Goal: Transaction & Acquisition: Purchase product/service

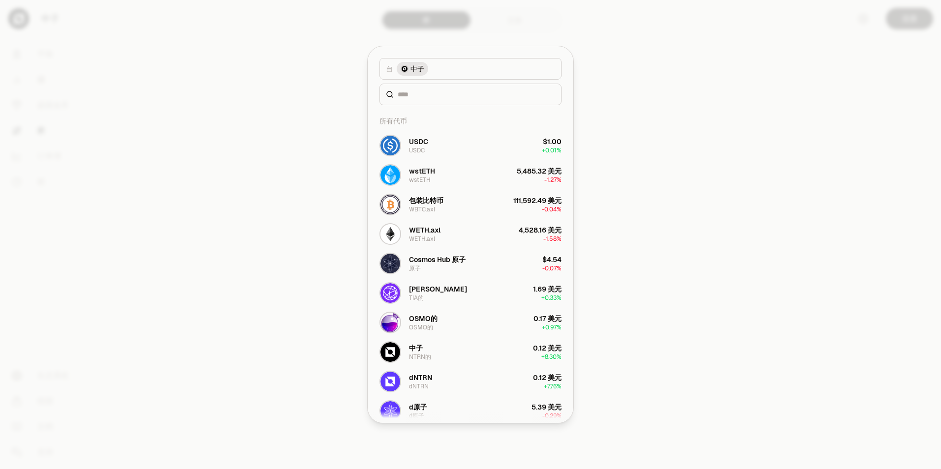
click at [658, 216] on div at bounding box center [470, 234] width 941 height 469
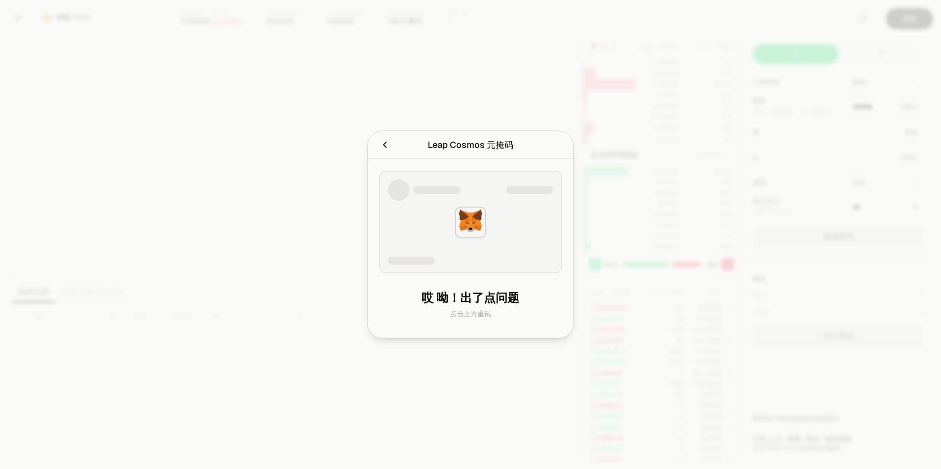
click at [488, 309] on div "点击上方重试" at bounding box center [470, 314] width 166 height 10
click at [724, 139] on div at bounding box center [470, 234] width 941 height 469
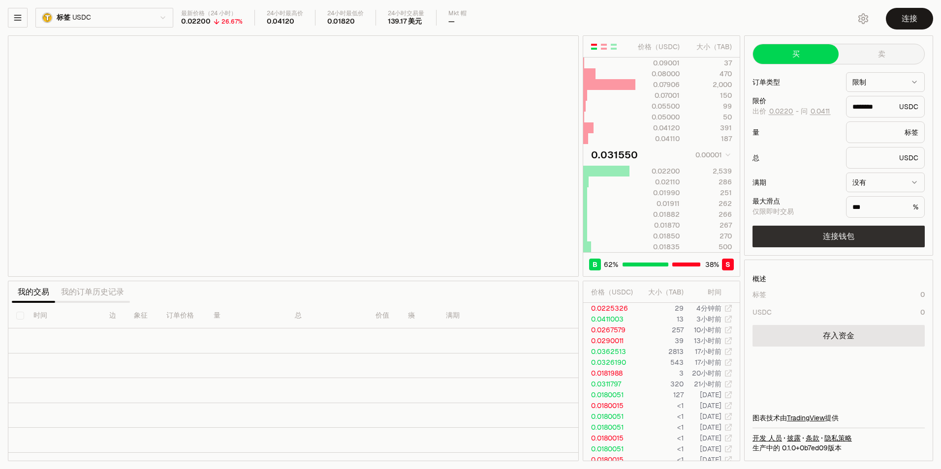
click at [828, 235] on button "连接钱包" at bounding box center [838, 237] width 172 height 22
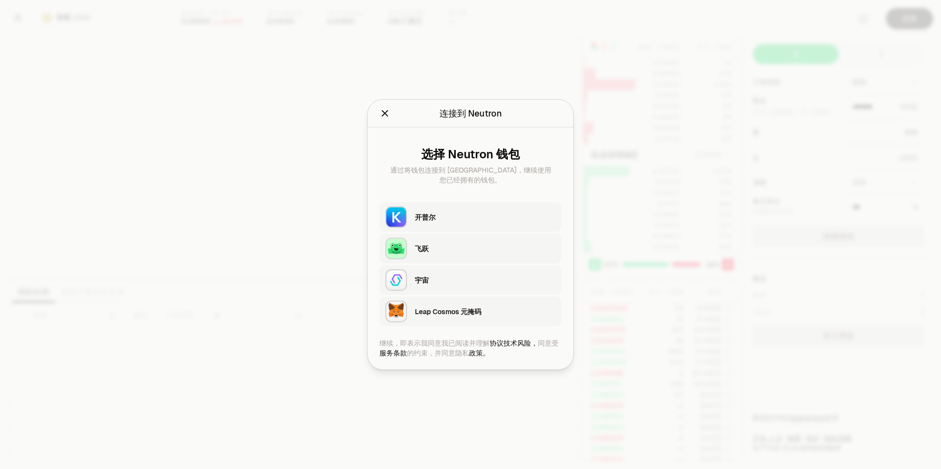
click at [445, 311] on div "Leap Cosmos 元掩码" at bounding box center [485, 312] width 141 height 10
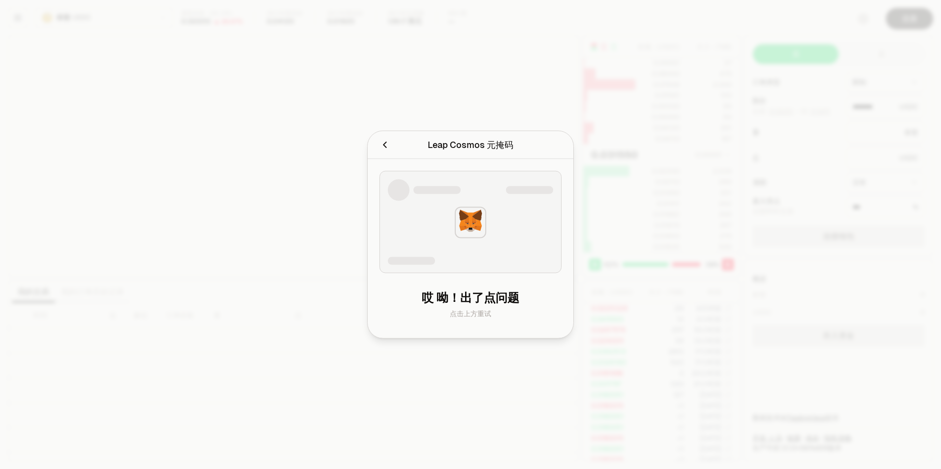
click at [471, 315] on div "点击上方重试" at bounding box center [470, 314] width 166 height 10
click at [387, 147] on icon "取消" at bounding box center [384, 145] width 11 height 11
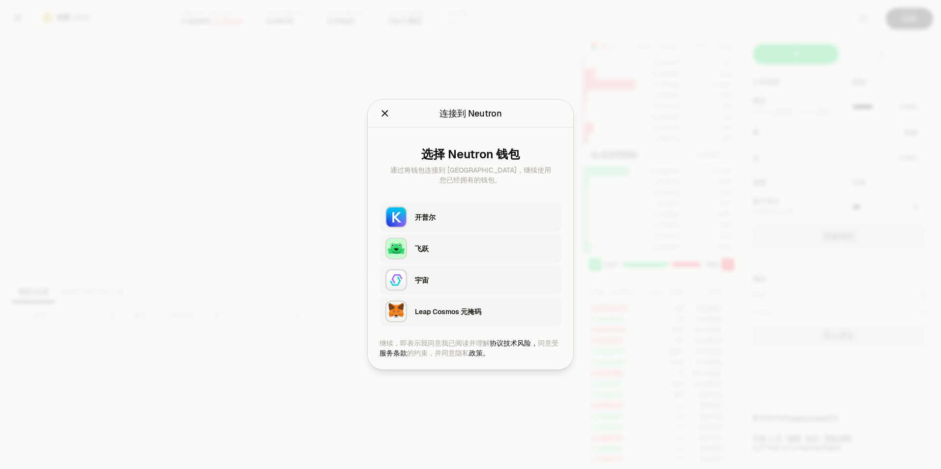
click at [387, 119] on icon "关闭" at bounding box center [384, 113] width 11 height 11
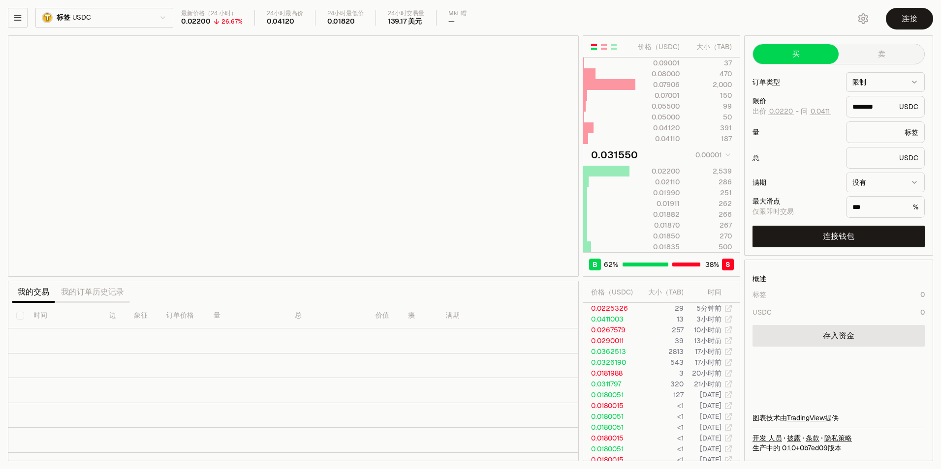
click at [847, 325] on div "概述 标签 0 USDC 0 存入资金 图表技术由 TradingView 提供 开发 人员 披露 条款 隐私策略 生产中的 0.1.0+ 0b7ed09 版本" at bounding box center [839, 360] width 188 height 201
click at [845, 336] on link "存入资金" at bounding box center [838, 336] width 172 height 22
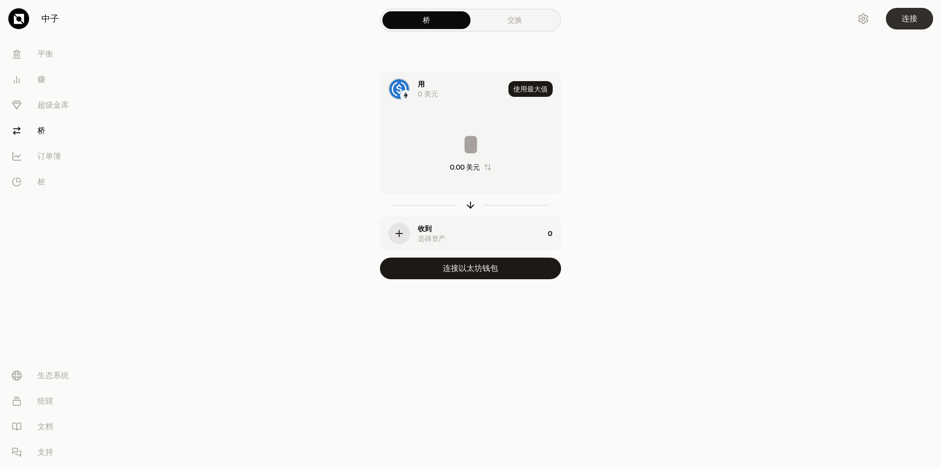
click at [906, 26] on button "连接" at bounding box center [909, 19] width 47 height 22
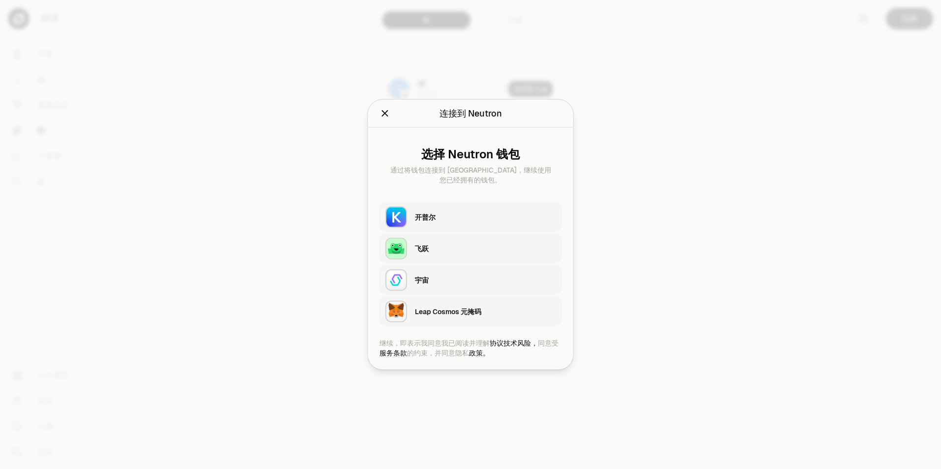
click at [432, 254] on div "飞跃" at bounding box center [485, 249] width 141 height 15
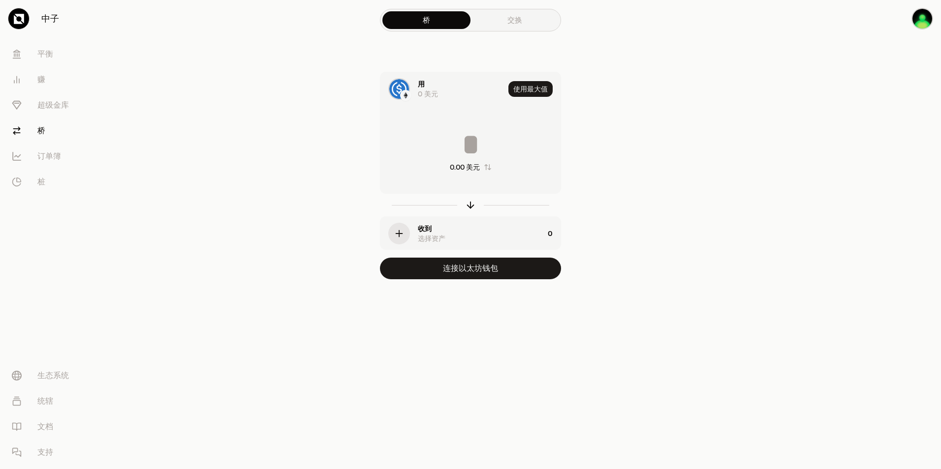
click at [404, 234] on icon "button" at bounding box center [399, 233] width 11 height 11
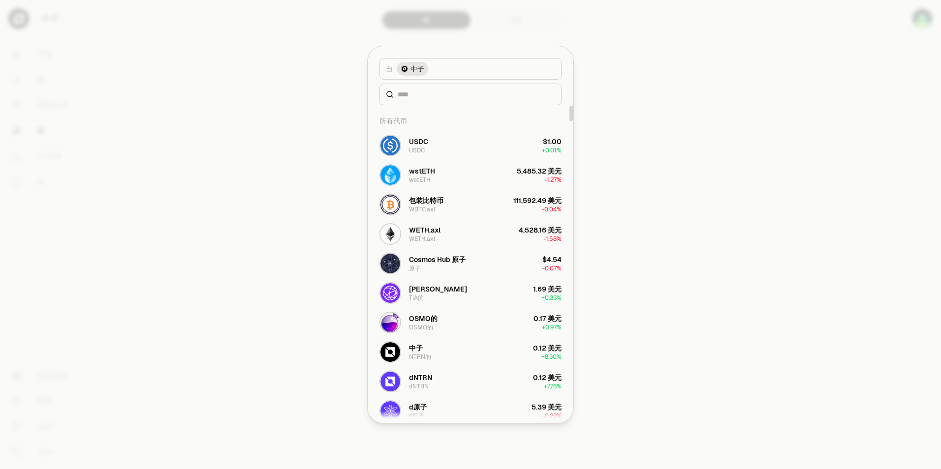
click at [722, 189] on div at bounding box center [470, 234] width 941 height 469
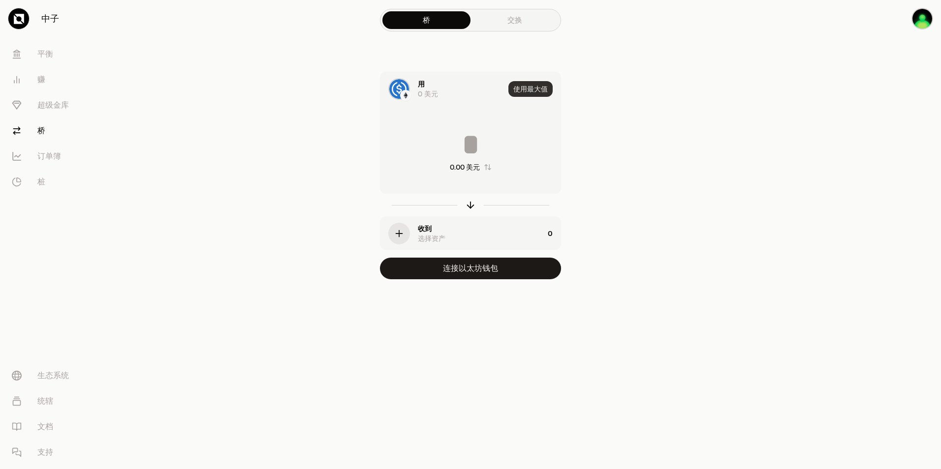
click at [529, 91] on button "使用最大值" at bounding box center [530, 89] width 44 height 16
type input "*"
click at [406, 235] on div "button" at bounding box center [399, 234] width 22 height 22
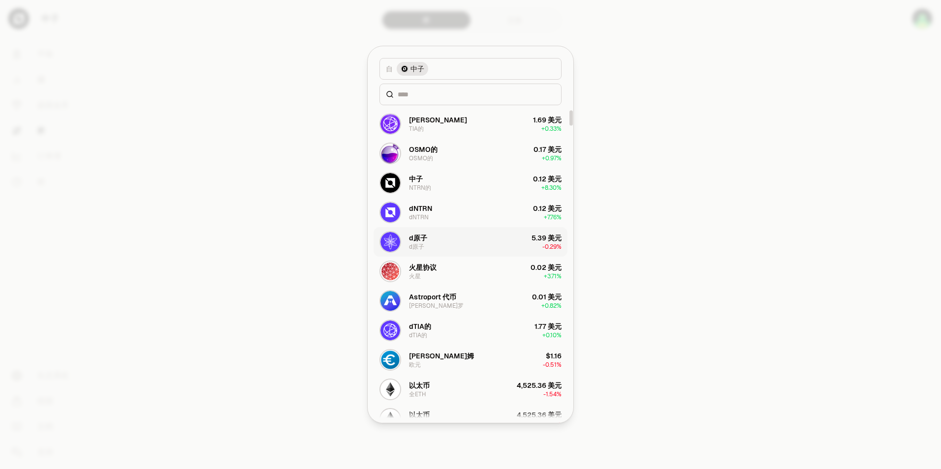
scroll to position [98, 0]
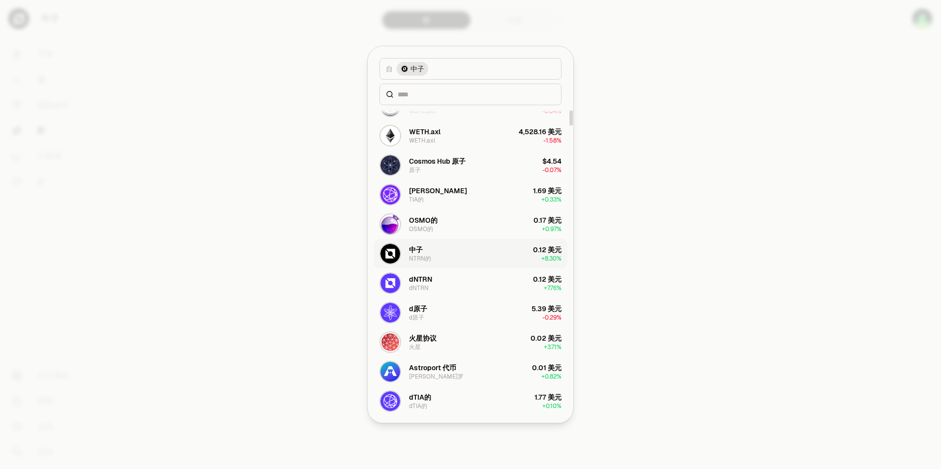
click at [431, 248] on button "中子 NTRN的 0.12 美元 + 8.30%" at bounding box center [470, 254] width 194 height 30
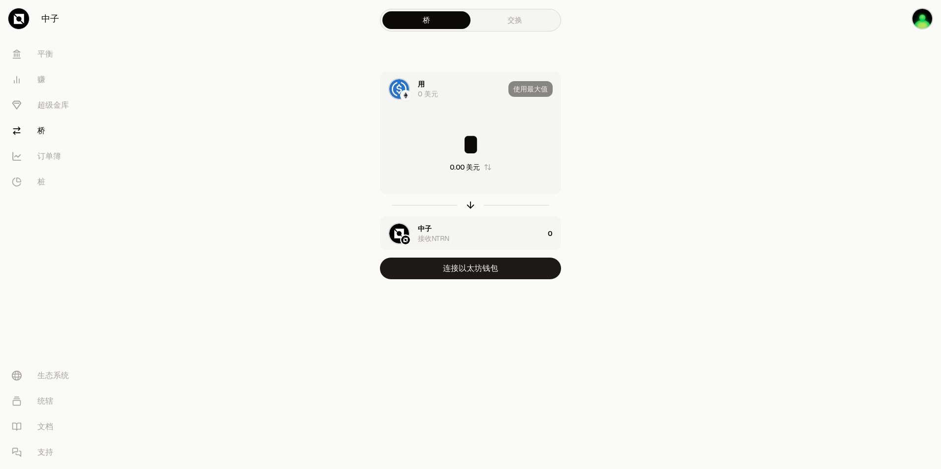
click at [483, 152] on input "*" at bounding box center [470, 145] width 180 height 30
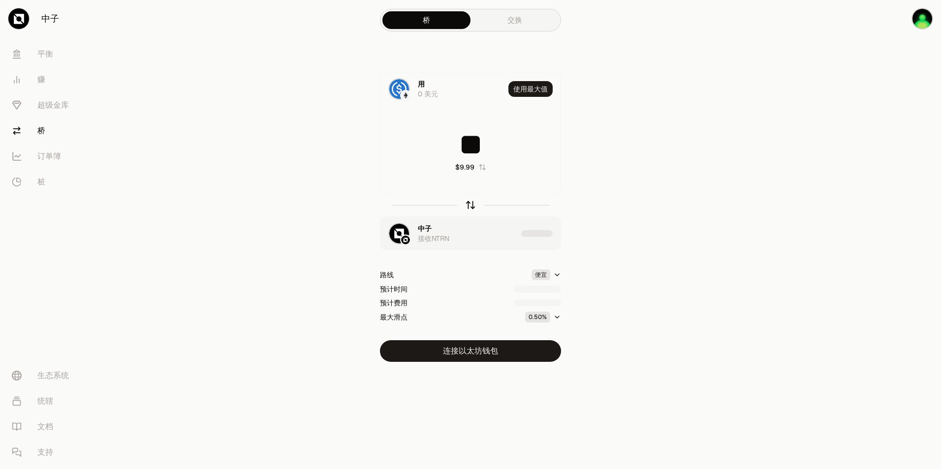
type input "**"
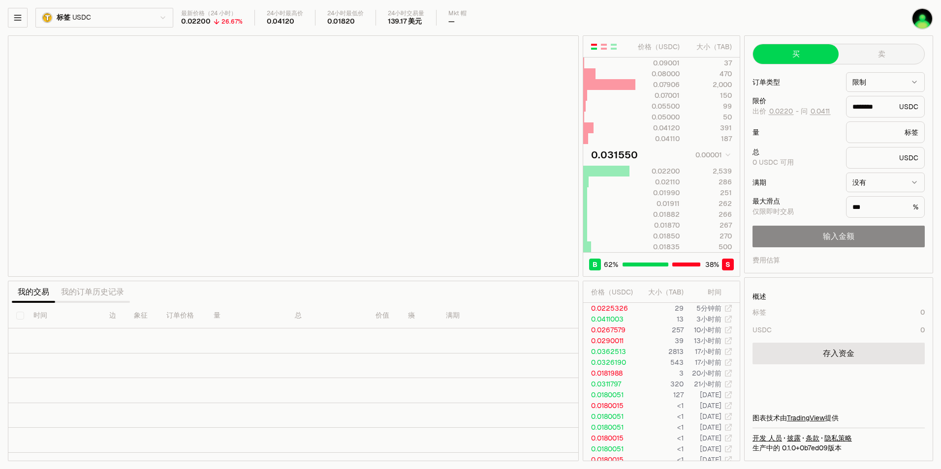
click at [801, 325] on div "标签 0 USDC 0" at bounding box center [838, 322] width 172 height 28
click at [871, 132] on input "text" at bounding box center [876, 132] width 48 height 10
click at [875, 157] on input "text" at bounding box center [873, 158] width 43 height 10
type input "*"
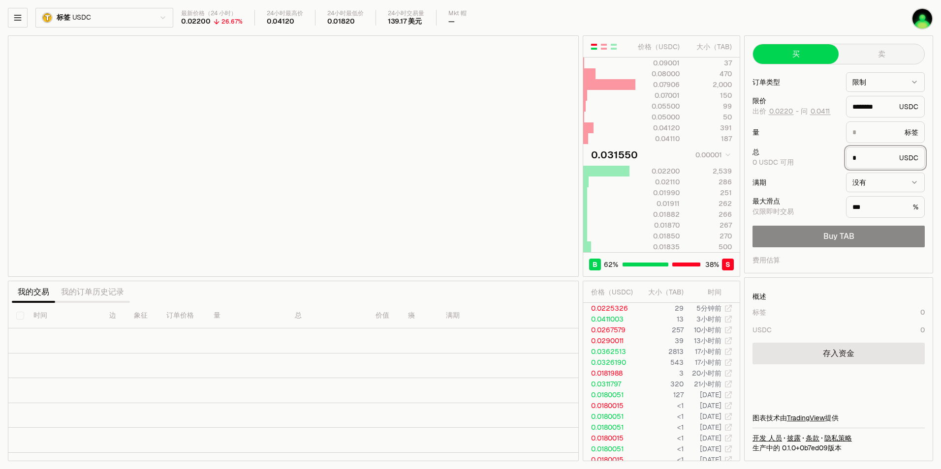
type input "*******"
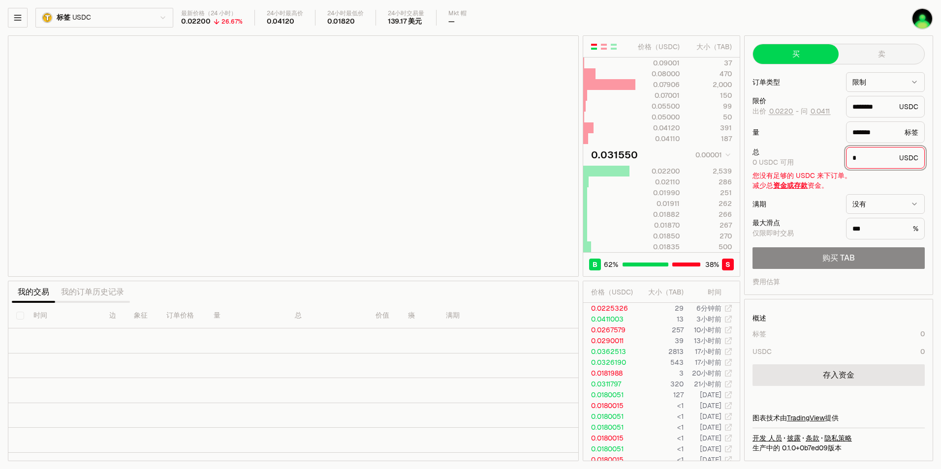
type input "**"
type input "*******"
type input "**"
click at [81, 270] on div "正在加载图表..." at bounding box center [293, 156] width 570 height 241
click at [53, 269] on div "正在加载图表..." at bounding box center [293, 156] width 570 height 241
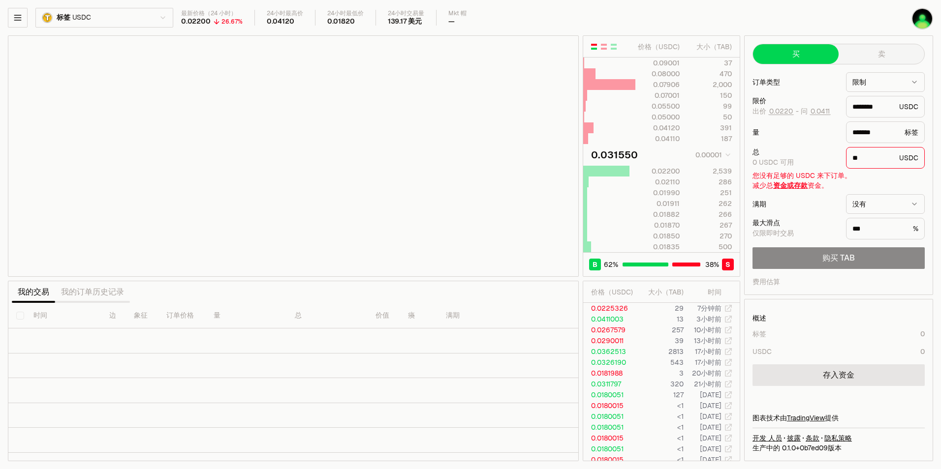
click at [102, 15] on html "中子 平衡 赚 超级金库 桥 订单簿 桩 生态系统 统辖 文档 支持 标签 USDC 最新价格（24 小时） 0.02200 26.67% 24小时最高价 0…" at bounding box center [470, 234] width 941 height 469
click at [921, 20] on img "button" at bounding box center [922, 19] width 20 height 20
